Goal: Task Accomplishment & Management: Use online tool/utility

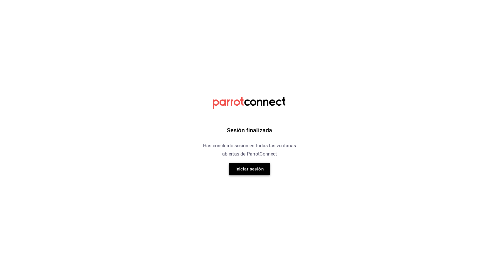
click at [257, 165] on button "Iniciar sesión" at bounding box center [249, 169] width 41 height 12
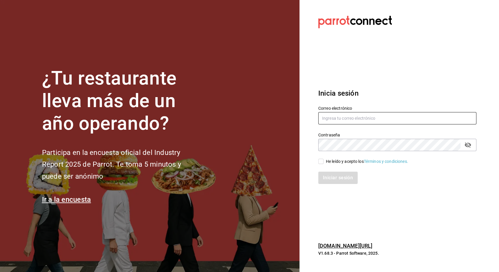
type input "[EMAIL_ADDRESS][PERSON_NAME][DOMAIN_NAME]"
click at [322, 164] on input "He leído y acepto los Términos y condiciones." at bounding box center [320, 161] width 5 height 5
checkbox input "true"
click at [331, 174] on button "Iniciar sesión" at bounding box center [338, 178] width 40 height 12
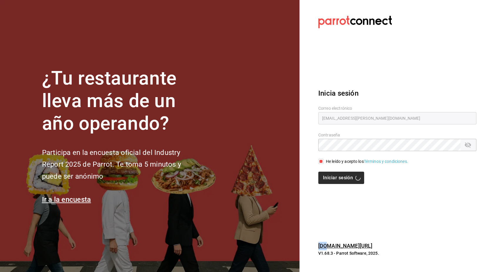
click at [331, 174] on div "Iniciar sesión" at bounding box center [397, 178] width 158 height 12
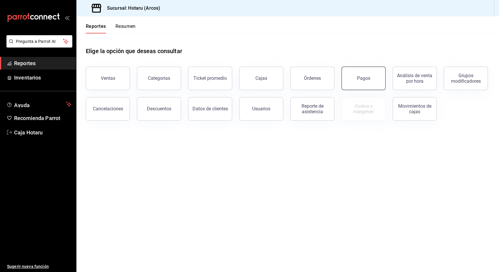
click at [353, 81] on button "Pagos" at bounding box center [363, 79] width 44 height 24
